Goal: Transaction & Acquisition: Obtain resource

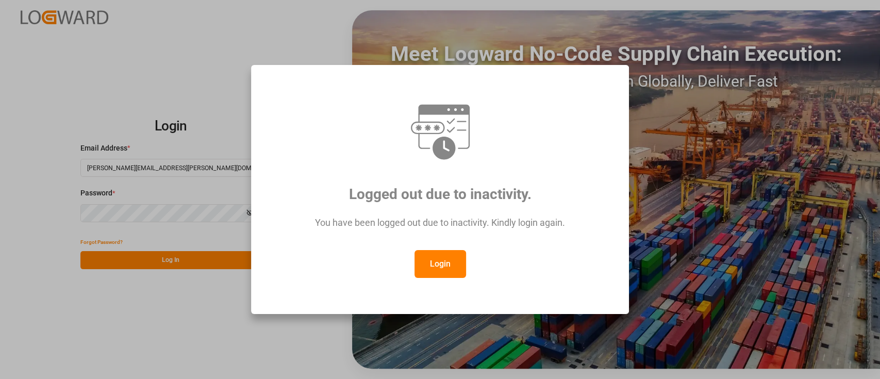
click at [451, 267] on button "Login" at bounding box center [441, 264] width 52 height 28
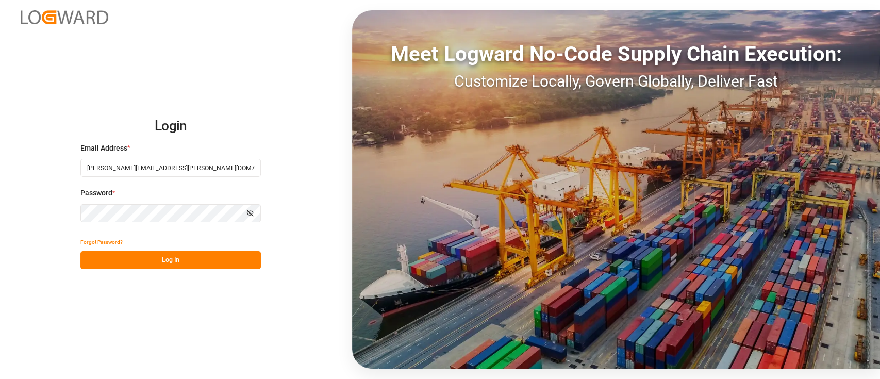
click at [202, 260] on button "Log In" at bounding box center [170, 260] width 181 height 18
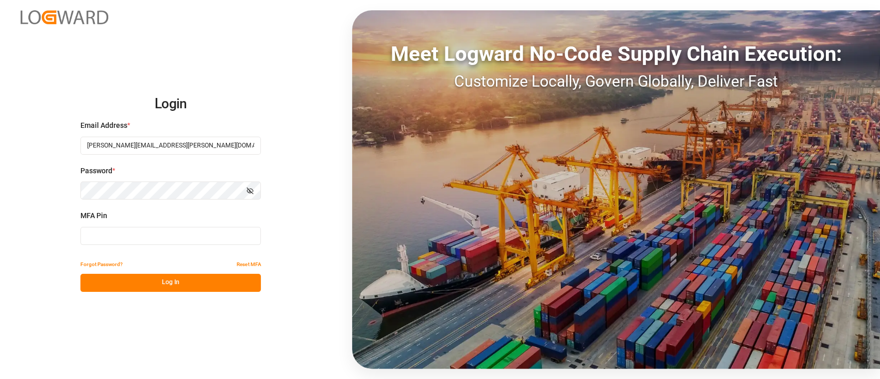
click at [181, 236] on input at bounding box center [170, 236] width 181 height 18
type input "334132"
click at [164, 286] on button "Log In" at bounding box center [170, 283] width 181 height 18
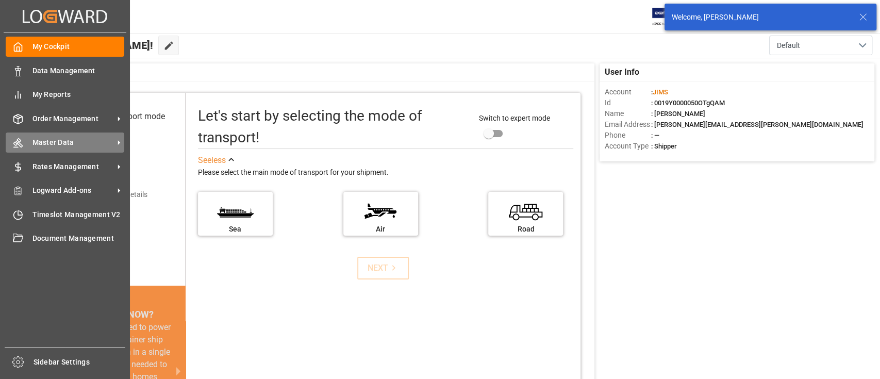
click at [50, 148] on span "Master Data" at bounding box center [72, 142] width 81 height 11
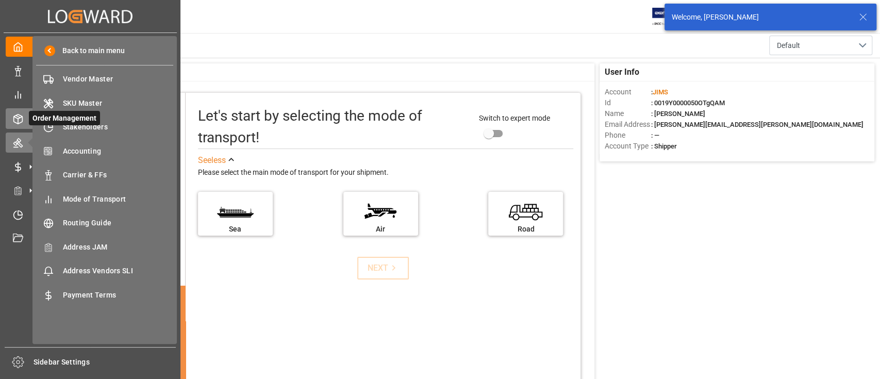
click at [21, 119] on icon at bounding box center [18, 119] width 10 height 10
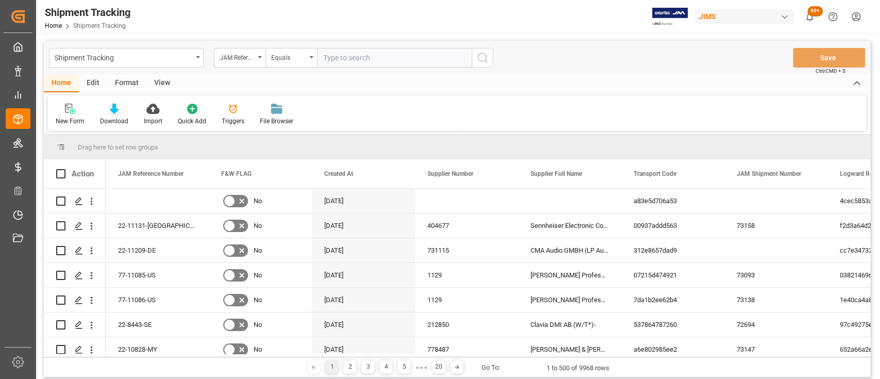
click at [110, 107] on icon at bounding box center [114, 109] width 9 height 10
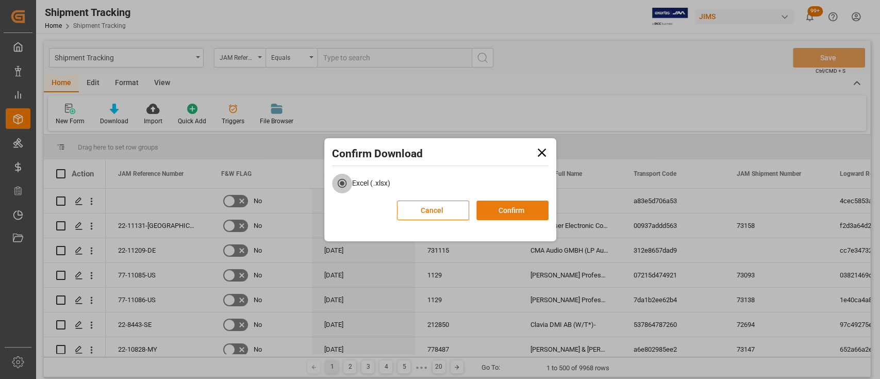
drag, startPoint x: 523, startPoint y: 211, endPoint x: 525, endPoint y: 206, distance: 6.0
click at [523, 207] on button "Confirm" at bounding box center [513, 211] width 72 height 20
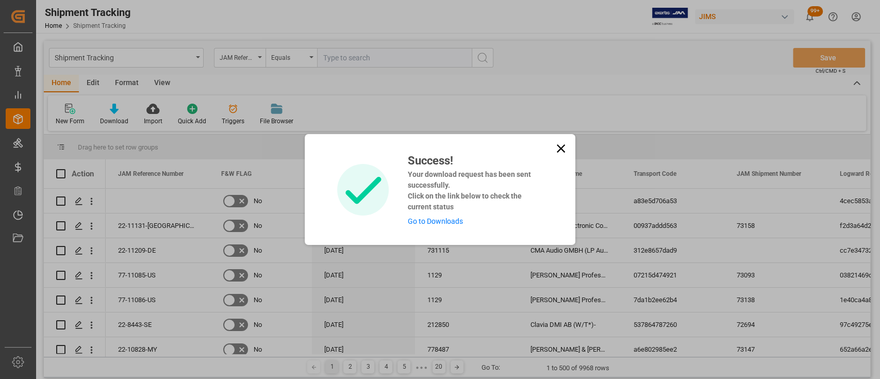
click at [439, 221] on link "Go to Downloads" at bounding box center [434, 221] width 55 height 8
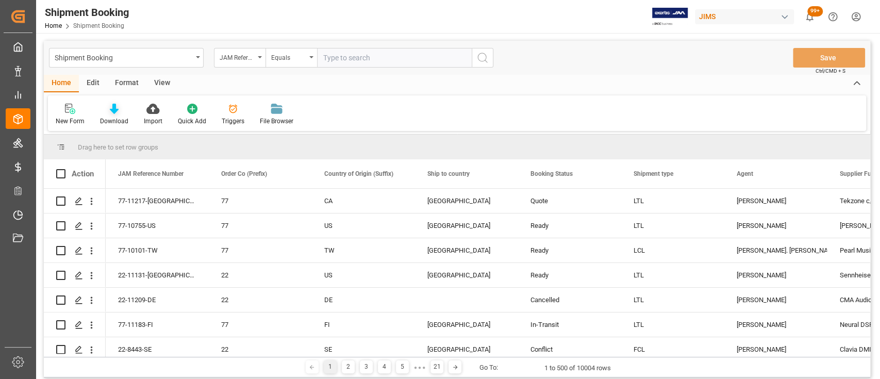
click at [116, 108] on icon at bounding box center [114, 109] width 9 height 10
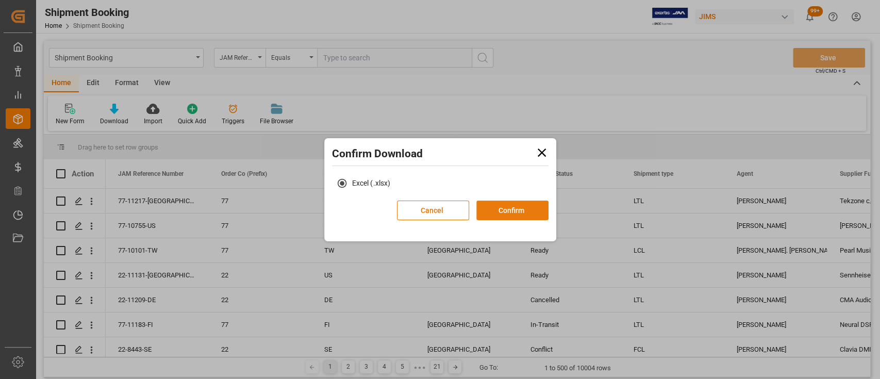
click at [513, 204] on button "Confirm" at bounding box center [513, 211] width 72 height 20
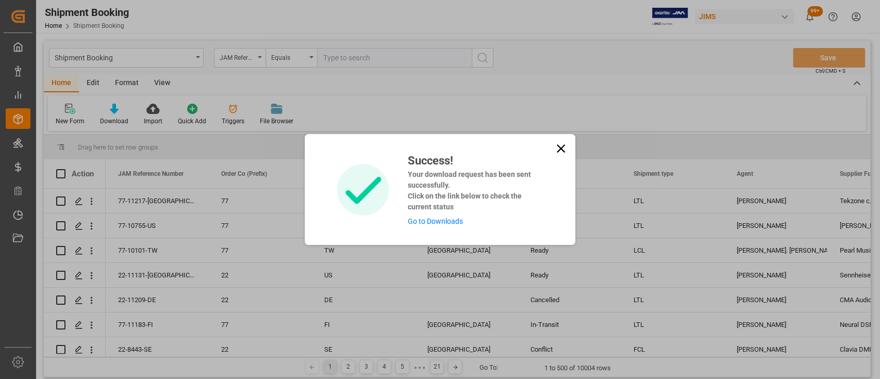
click at [435, 222] on link "Go to Downloads" at bounding box center [434, 221] width 55 height 8
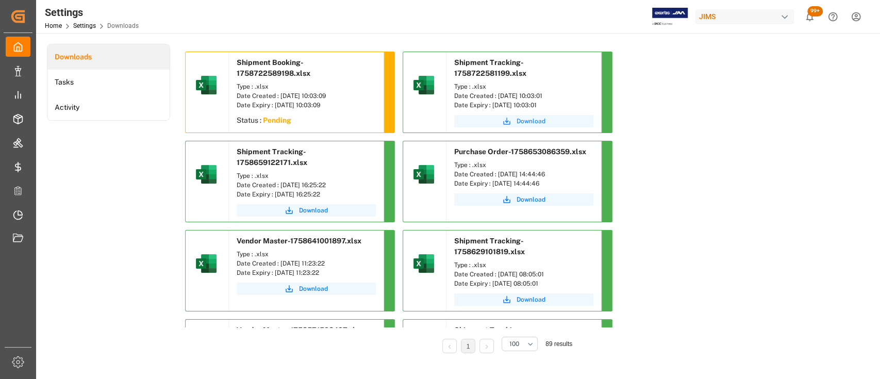
click at [529, 123] on span "Download" at bounding box center [531, 121] width 29 height 9
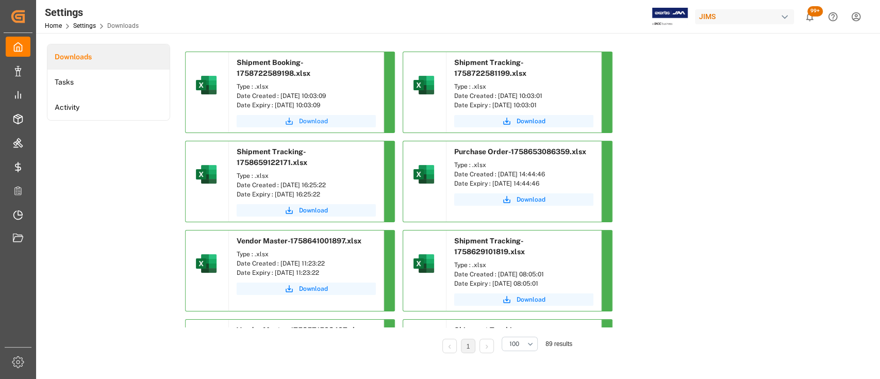
click at [314, 120] on span "Download" at bounding box center [313, 121] width 29 height 9
